Goal: Information Seeking & Learning: Learn about a topic

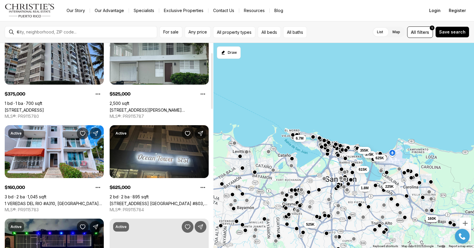
scroll to position [36, 0]
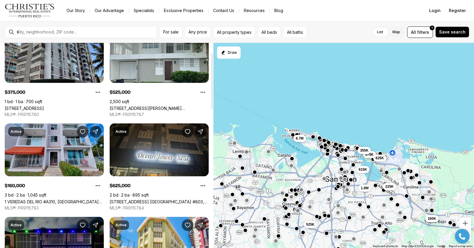
click at [54, 199] on link "1 VEREDAS DEL RIO #A310, [GEOGRAPHIC_DATA] [GEOGRAPHIC_DATA], 00987" at bounding box center [54, 201] width 99 height 5
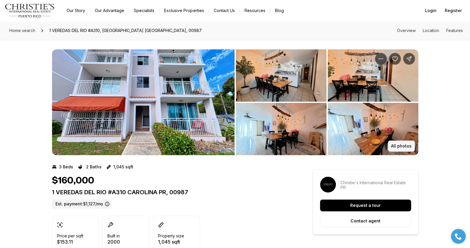
click at [396, 144] on p "All photos" at bounding box center [401, 145] width 21 height 5
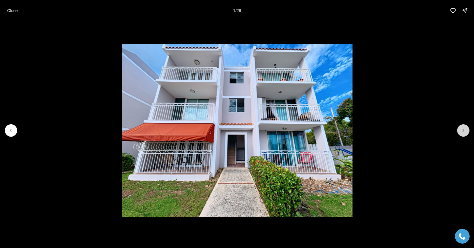
click at [463, 129] on icon "Next slide" at bounding box center [463, 130] width 1 height 3
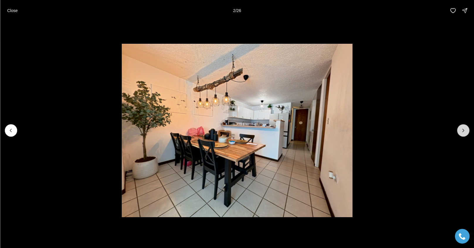
click at [463, 129] on icon "Next slide" at bounding box center [463, 130] width 1 height 3
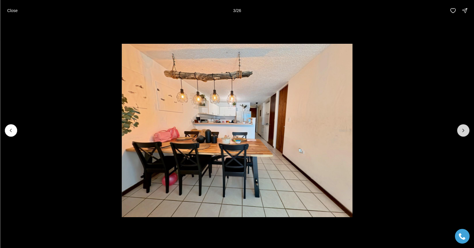
click at [463, 129] on icon "Next slide" at bounding box center [463, 130] width 1 height 3
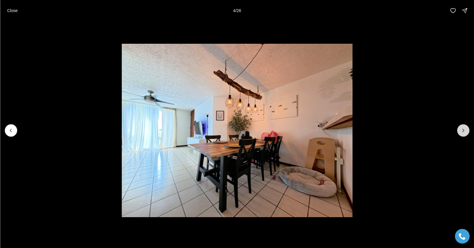
click at [464, 128] on icon "Next slide" at bounding box center [463, 130] width 6 height 6
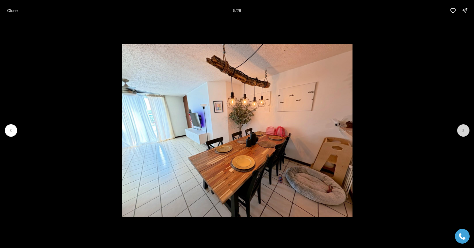
click at [464, 128] on icon "Next slide" at bounding box center [463, 130] width 6 height 6
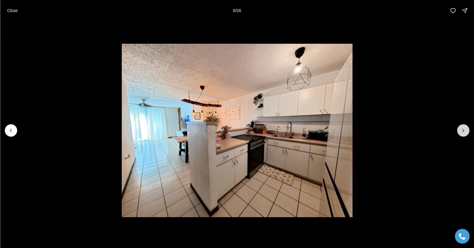
click at [464, 128] on icon "Next slide" at bounding box center [463, 130] width 6 height 6
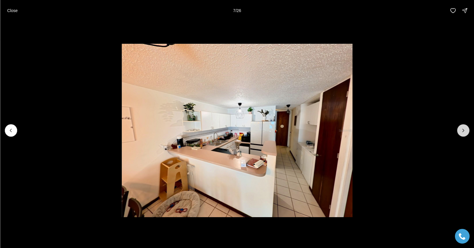
click at [464, 128] on icon "Next slide" at bounding box center [463, 130] width 6 height 6
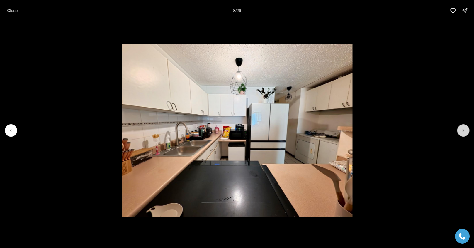
click at [464, 128] on icon "Next slide" at bounding box center [463, 130] width 6 height 6
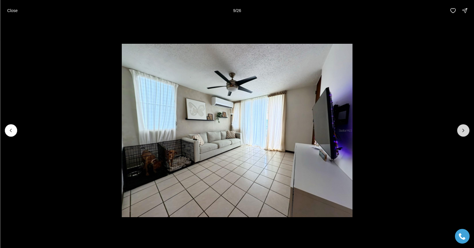
click at [464, 128] on icon "Next slide" at bounding box center [463, 130] width 6 height 6
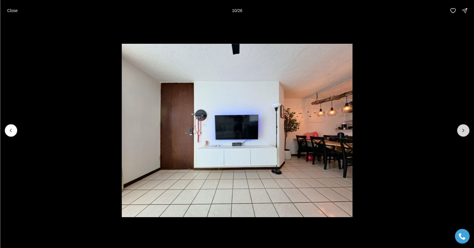
click at [464, 128] on icon "Next slide" at bounding box center [463, 130] width 6 height 6
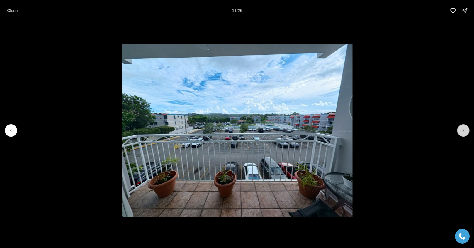
click at [464, 128] on icon "Next slide" at bounding box center [463, 130] width 6 height 6
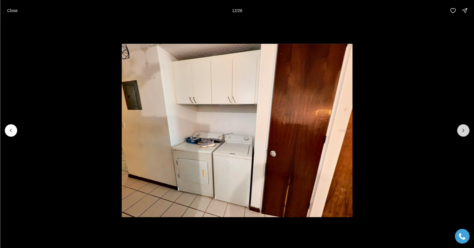
click at [464, 128] on icon "Next slide" at bounding box center [463, 130] width 6 height 6
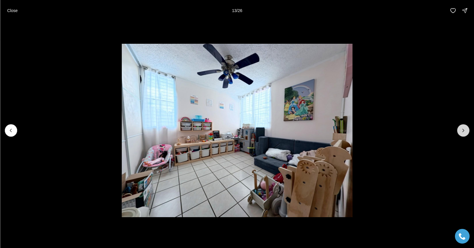
click at [465, 125] on button "Next slide" at bounding box center [463, 130] width 12 height 12
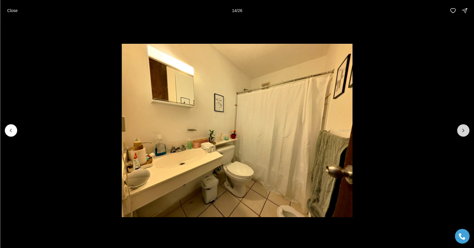
click at [465, 124] on button "Next slide" at bounding box center [463, 130] width 12 height 12
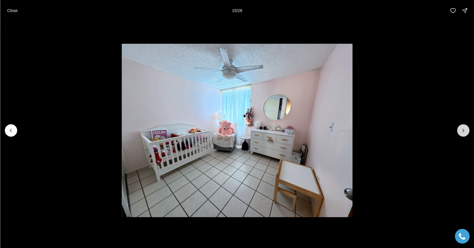
click at [464, 124] on button "Next slide" at bounding box center [463, 130] width 12 height 12
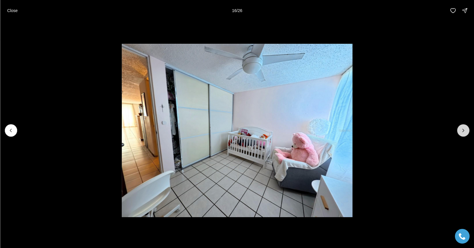
click at [464, 125] on button "Next slide" at bounding box center [463, 130] width 12 height 12
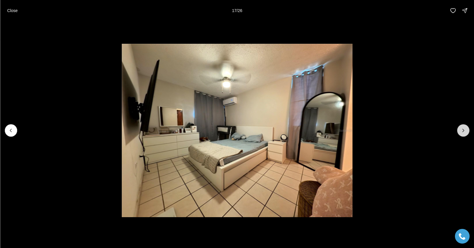
click at [463, 125] on button "Next slide" at bounding box center [463, 130] width 12 height 12
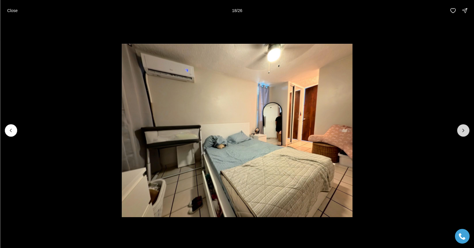
click at [463, 125] on button "Next slide" at bounding box center [463, 130] width 12 height 12
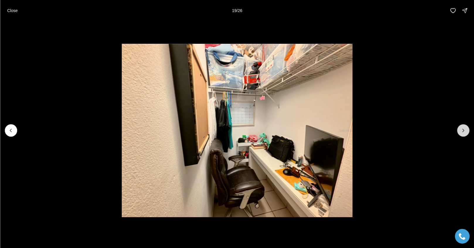
click at [462, 126] on button "Next slide" at bounding box center [463, 130] width 12 height 12
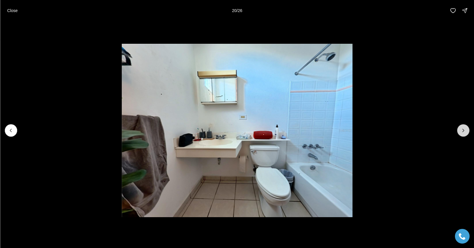
click at [461, 127] on button "Next slide" at bounding box center [463, 130] width 12 height 12
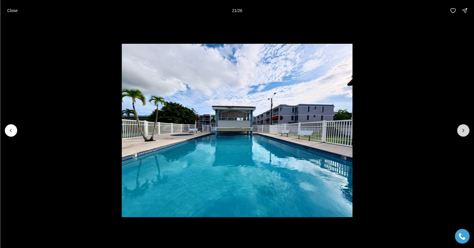
click at [461, 128] on icon "Next slide" at bounding box center [463, 130] width 6 height 6
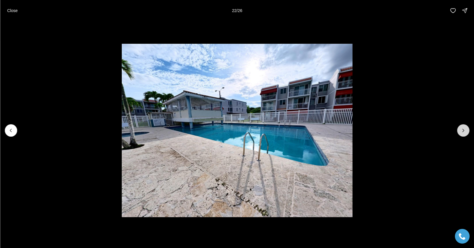
click at [461, 128] on icon "Next slide" at bounding box center [463, 130] width 6 height 6
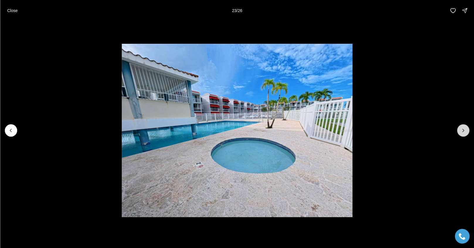
click at [461, 128] on icon "Next slide" at bounding box center [463, 130] width 6 height 6
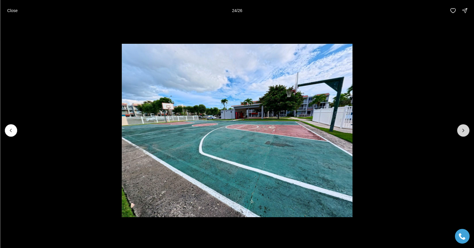
click at [460, 128] on button "Next slide" at bounding box center [463, 130] width 12 height 12
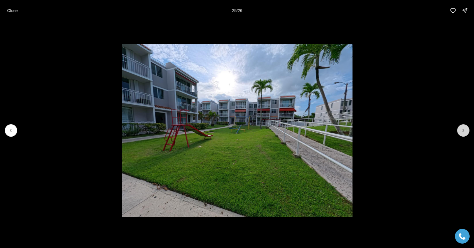
click at [460, 128] on button "Next slide" at bounding box center [463, 130] width 12 height 12
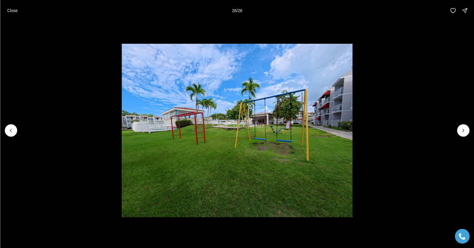
click at [459, 128] on div at bounding box center [463, 130] width 12 height 12
click at [459, 129] on div at bounding box center [463, 130] width 12 height 12
click at [465, 125] on div at bounding box center [463, 130] width 12 height 12
